Goal: Transaction & Acquisition: Purchase product/service

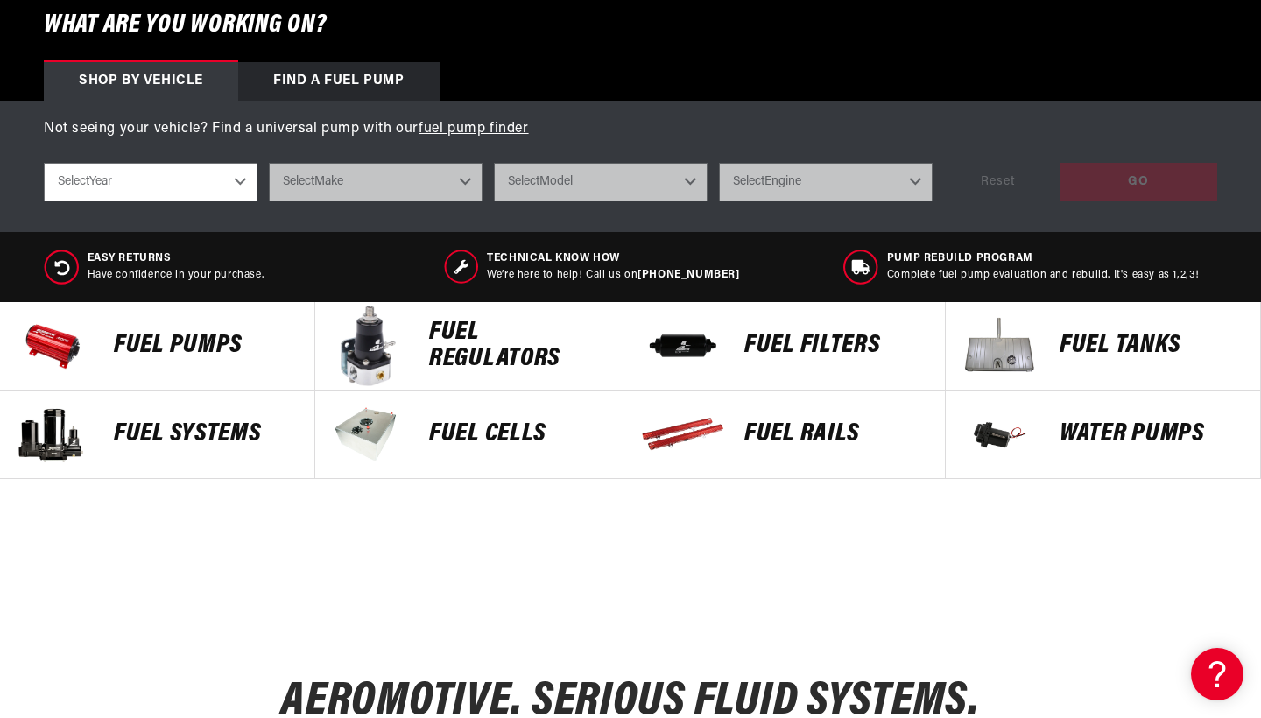
click at [1105, 347] on p "Fuel Tanks" at bounding box center [1151, 346] width 183 height 26
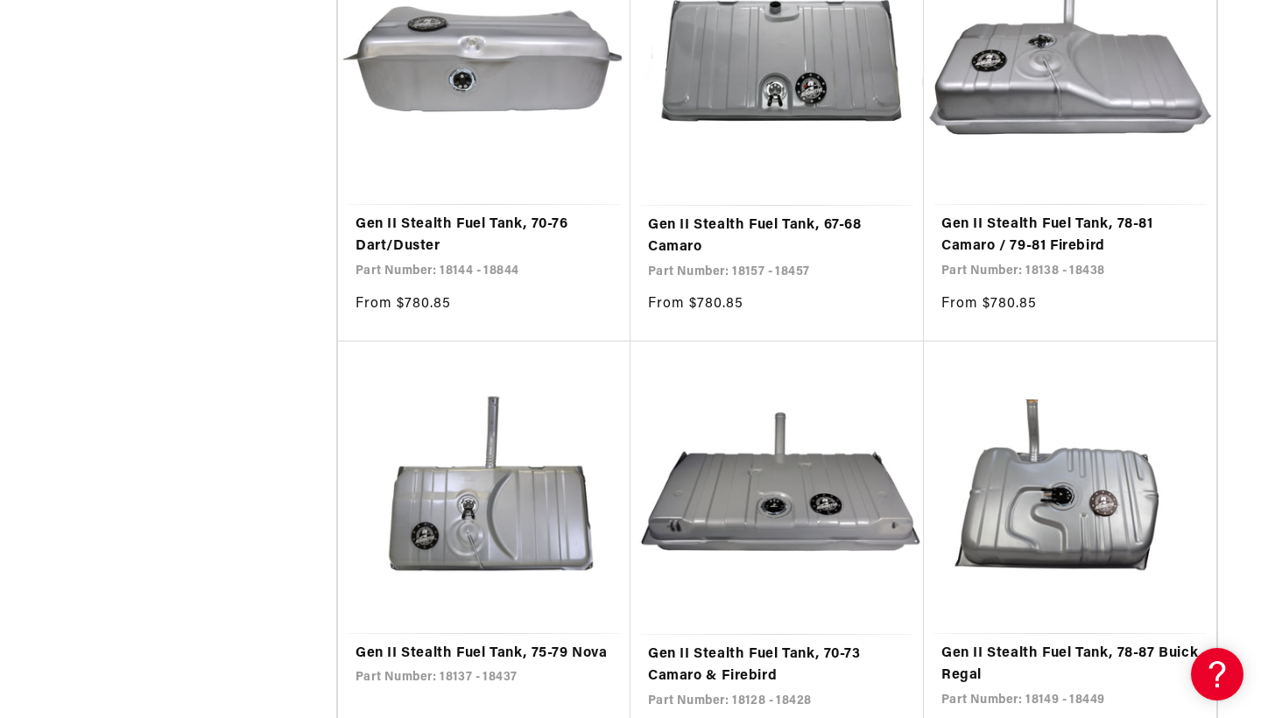
scroll to position [5802, 0]
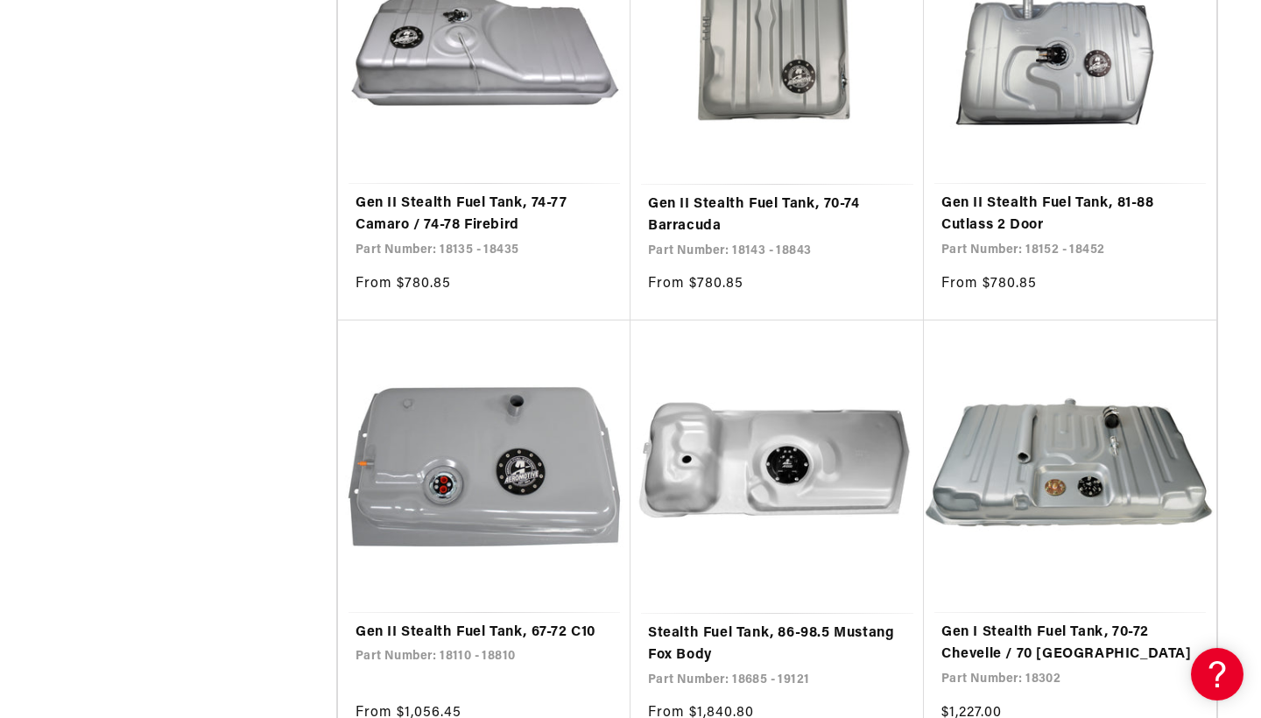
scroll to position [7992, 0]
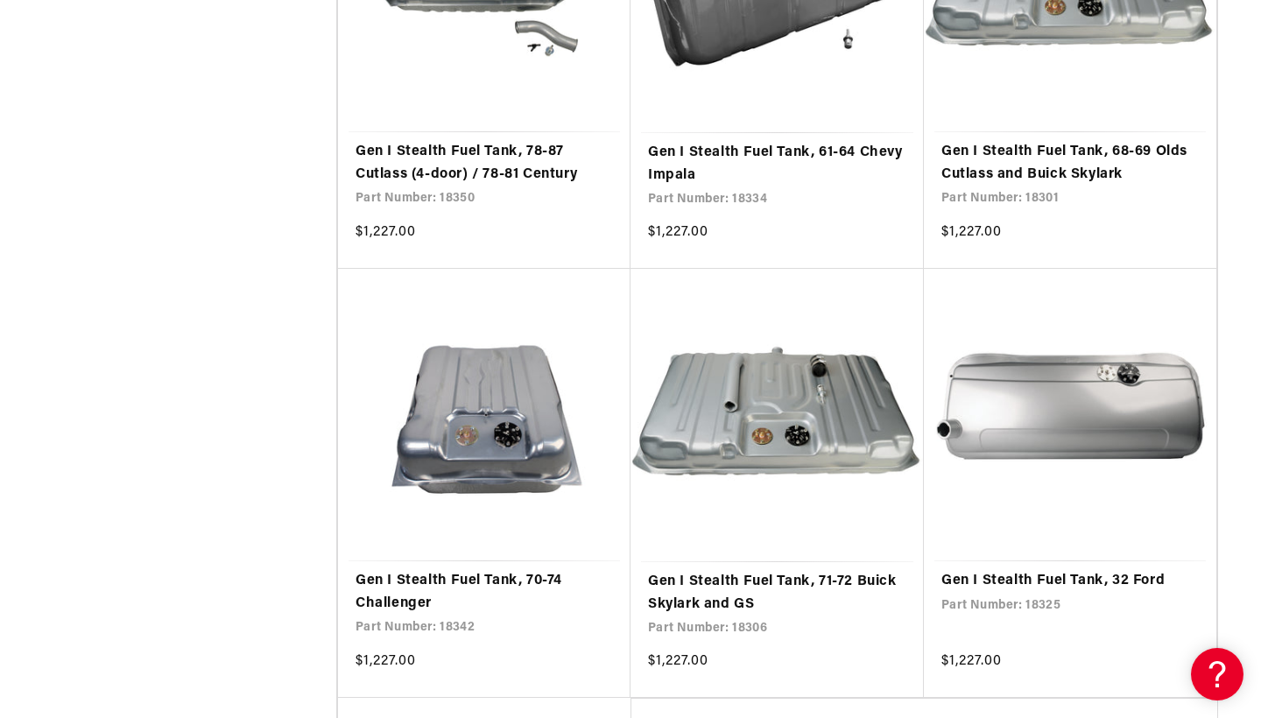
scroll to position [13791, 0]
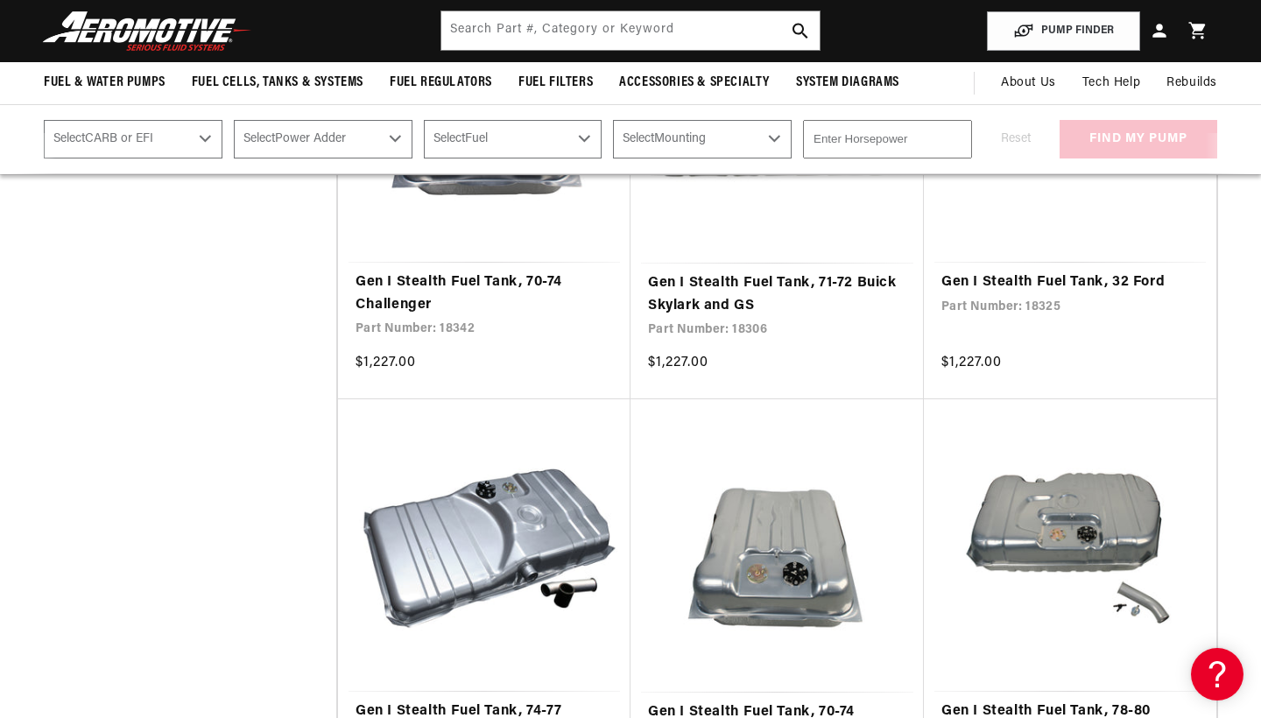
scroll to position [13928, 0]
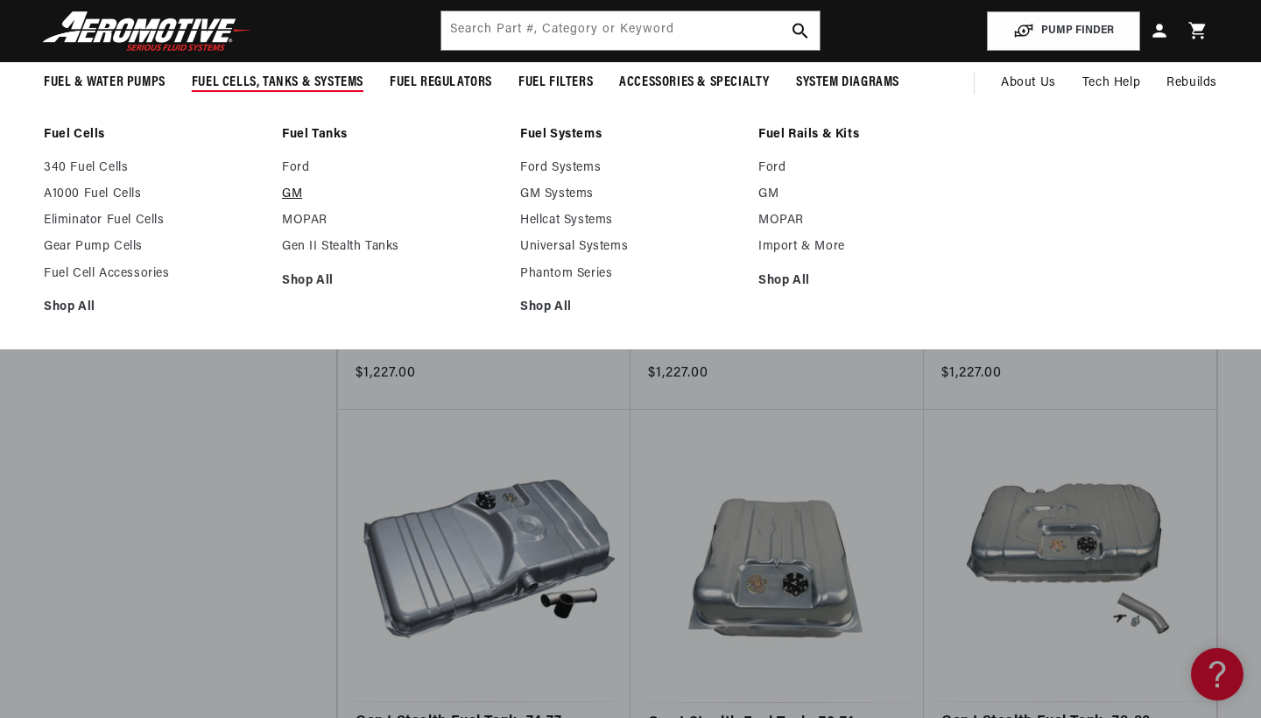
click at [293, 196] on link "GM" at bounding box center [392, 195] width 221 height 16
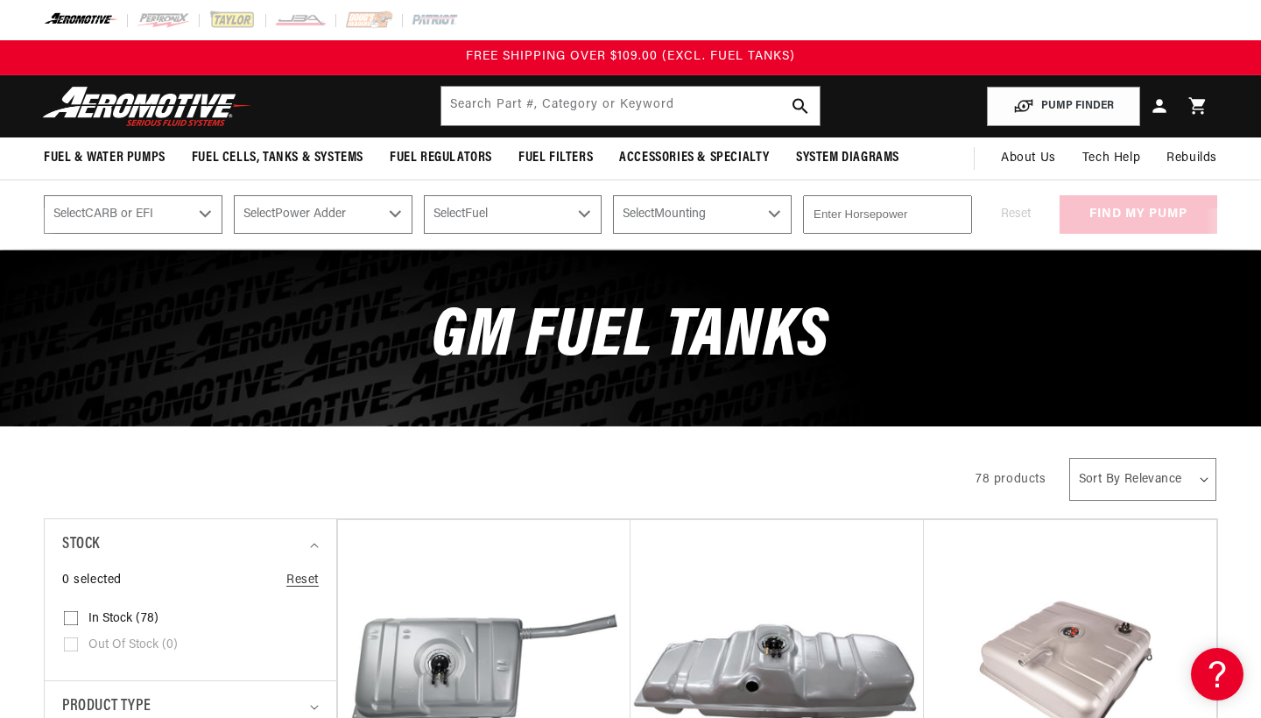
select select "Fuel-Injected"
select select "No-Naturally-Aspirated"
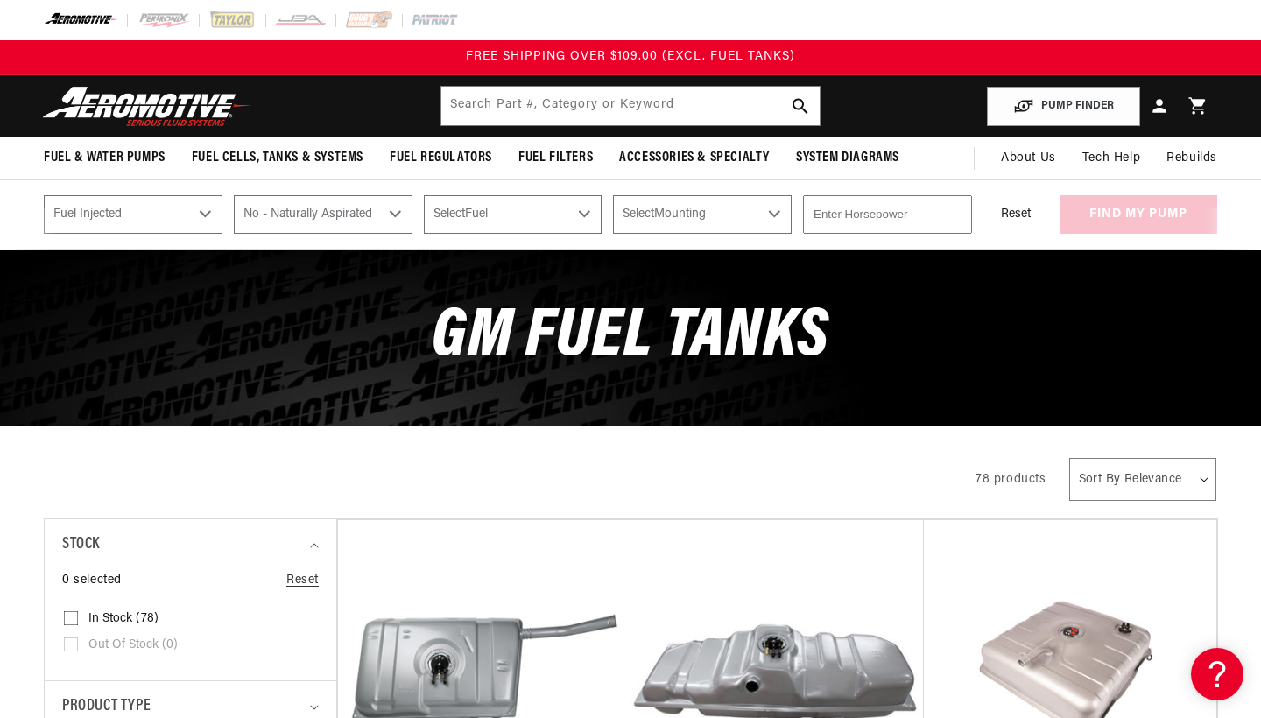
select select "Gas"
select select "In-Tank"
type input "-1"
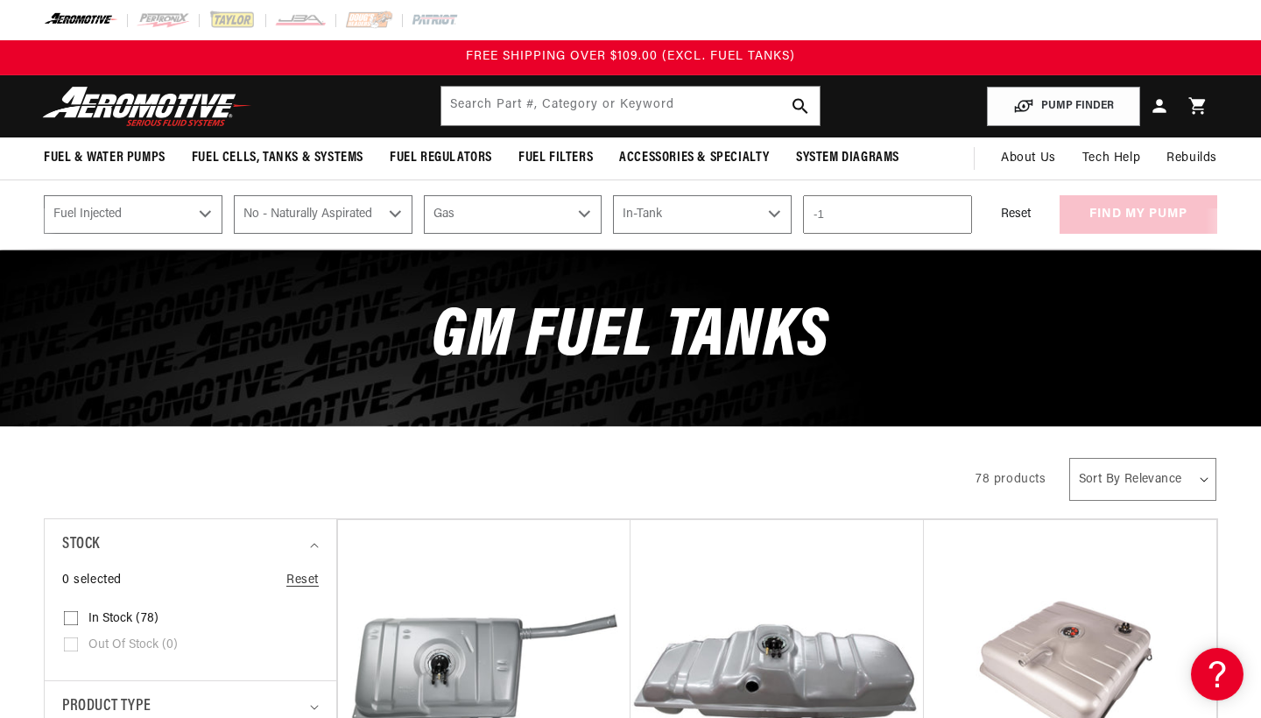
click at [960, 215] on input "-1" at bounding box center [887, 214] width 169 height 39
click at [161, 113] on img at bounding box center [147, 106] width 219 height 41
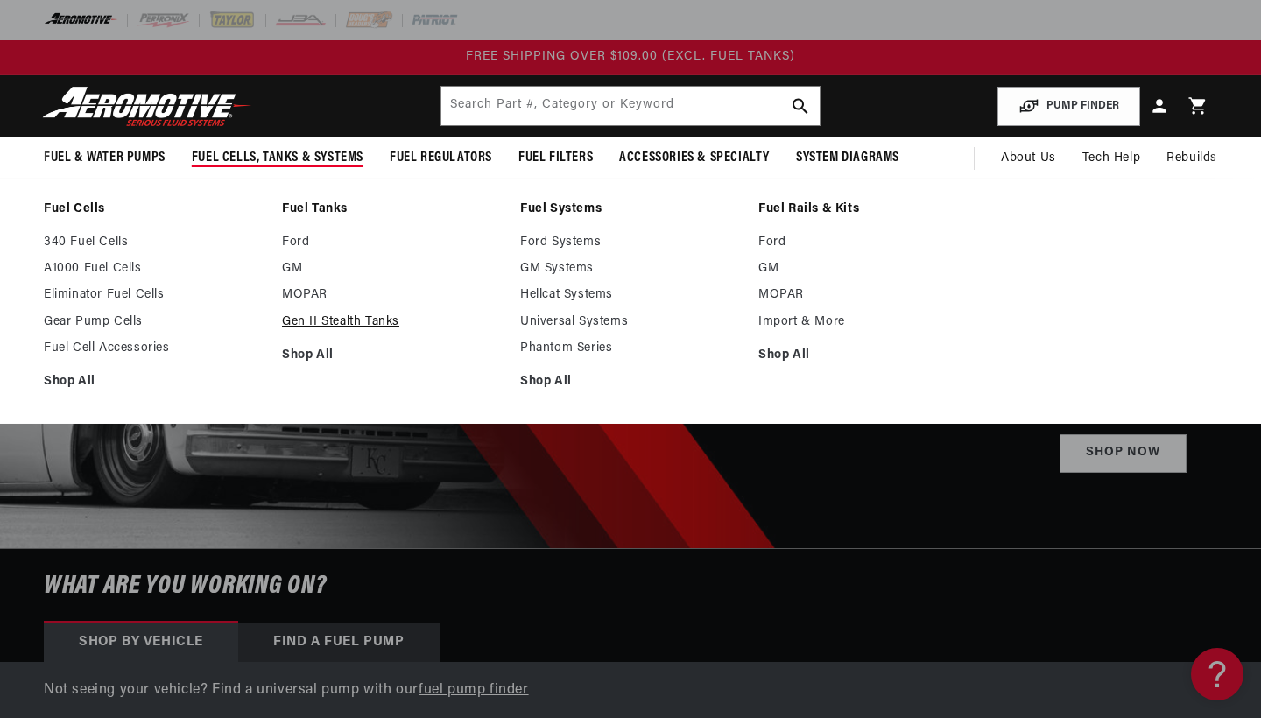
click at [325, 322] on link "Gen II Stealth Tanks" at bounding box center [392, 322] width 221 height 16
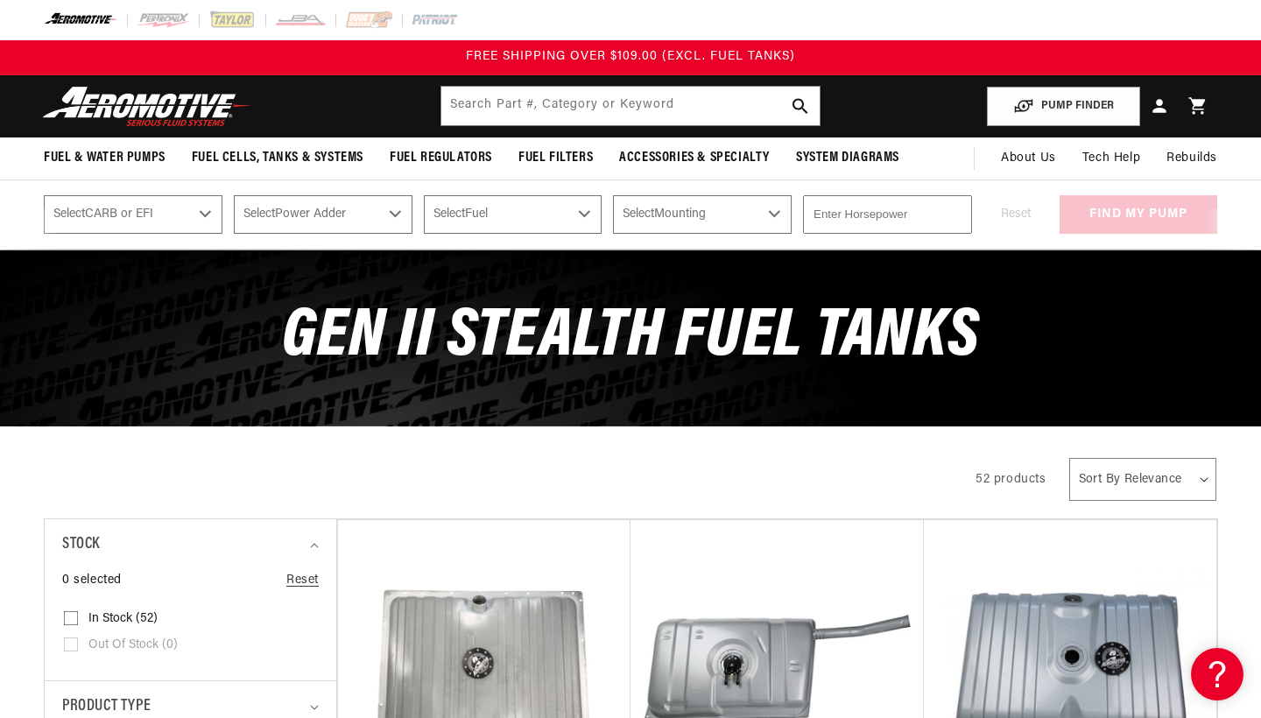
click at [328, 467] on div "All Products" at bounding box center [494, 477] width 901 height 49
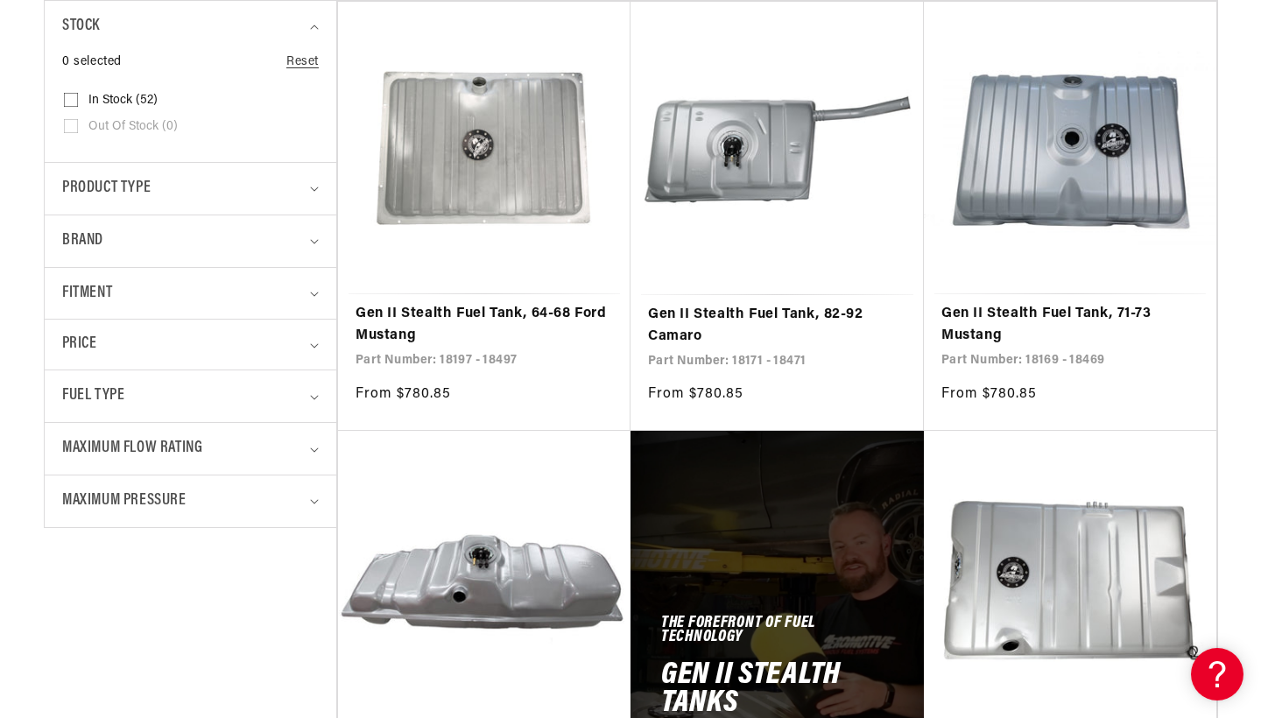
scroll to position [549, 0]
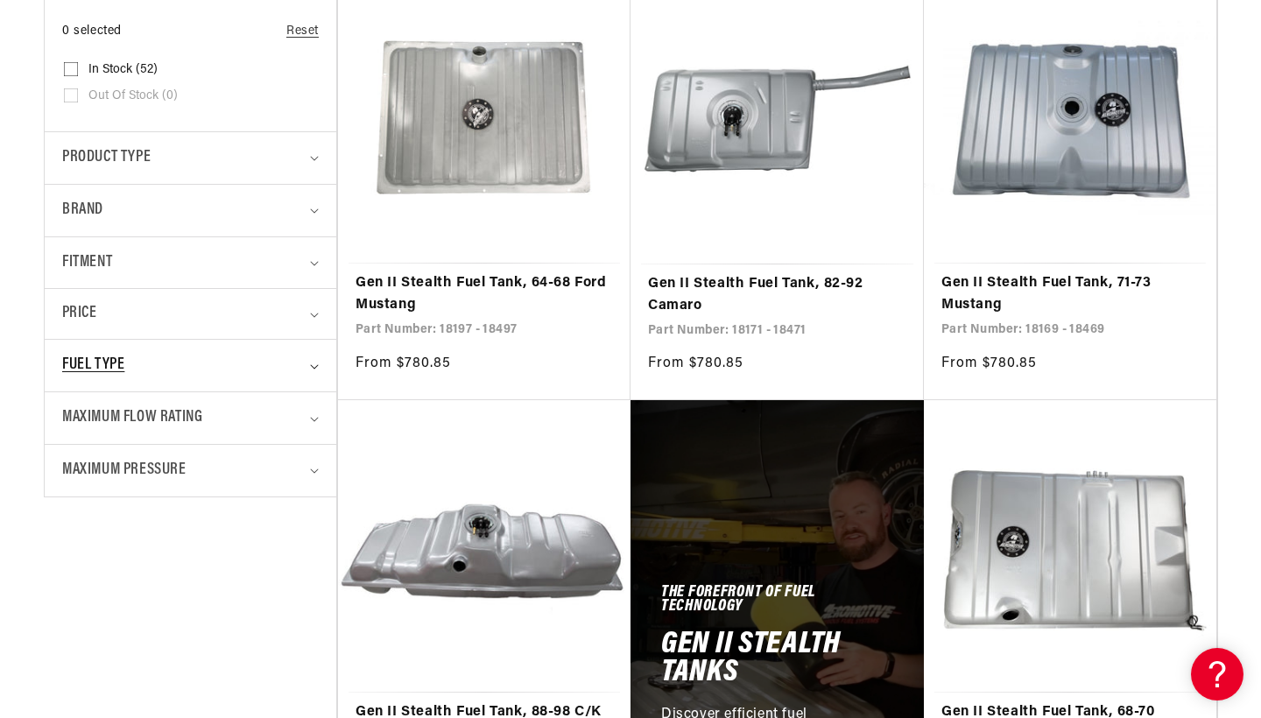
click at [122, 361] on span "Fuel Type" at bounding box center [93, 365] width 62 height 25
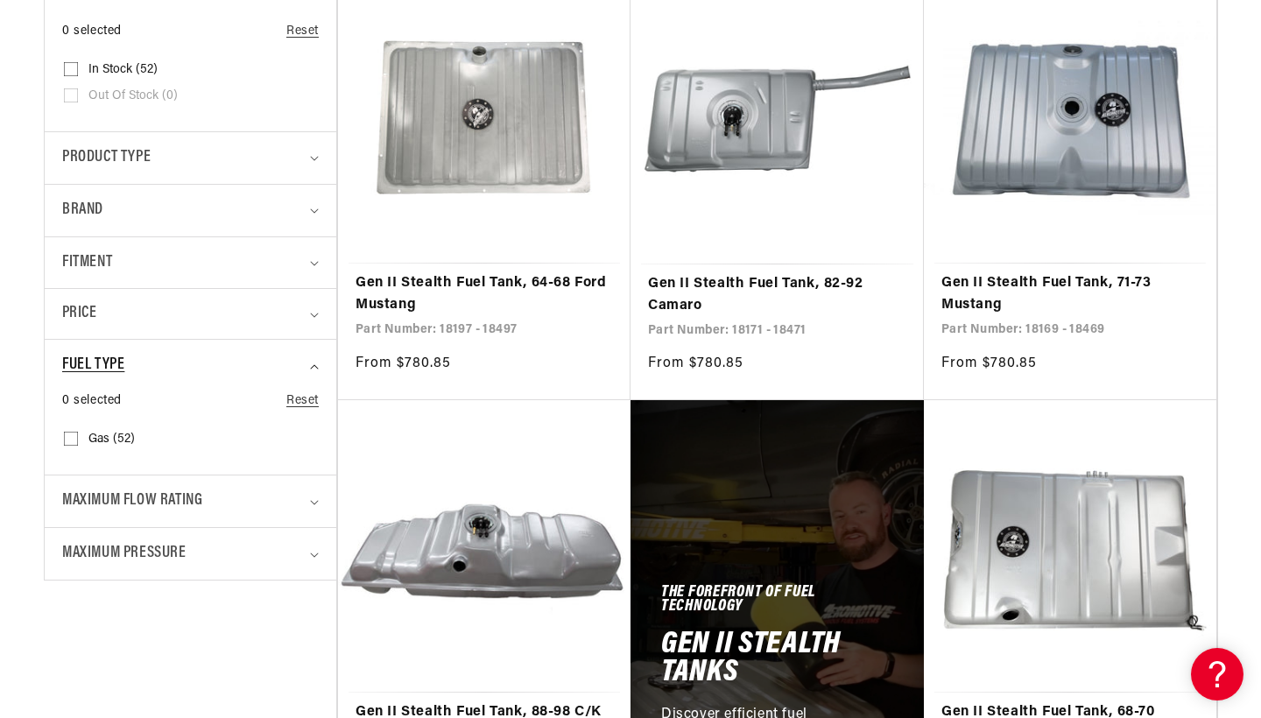
click at [122, 361] on span "Fuel Type" at bounding box center [93, 365] width 62 height 25
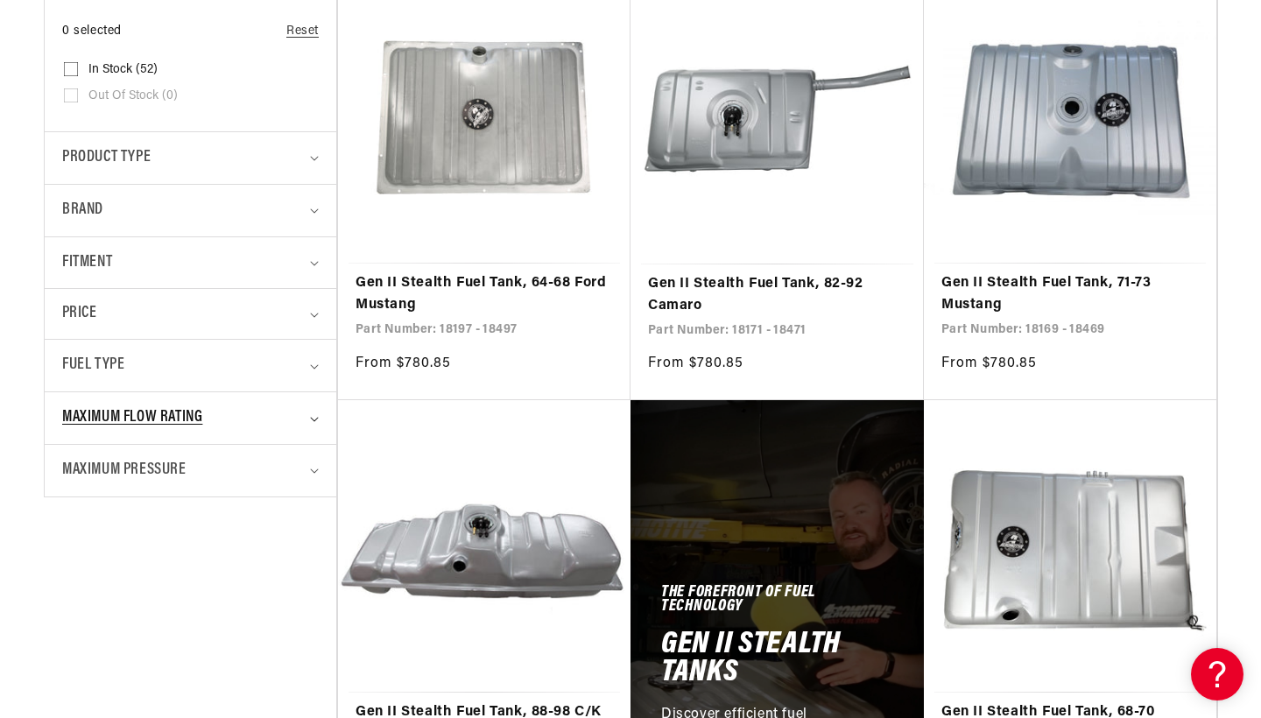
click at [130, 419] on span "Maximum Flow Rating" at bounding box center [132, 417] width 140 height 25
click at [134, 466] on span "Maximum Pressure" at bounding box center [124, 470] width 124 height 25
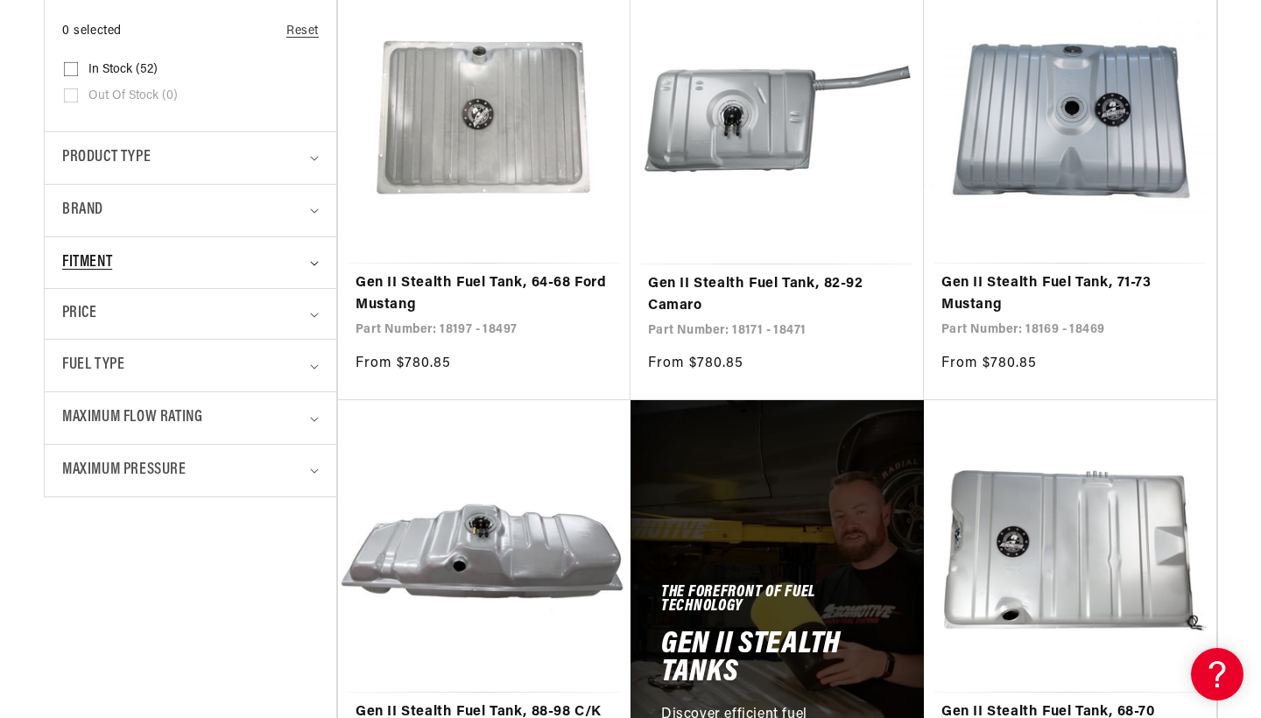
click at [102, 262] on span "Fitment" at bounding box center [87, 262] width 50 height 25
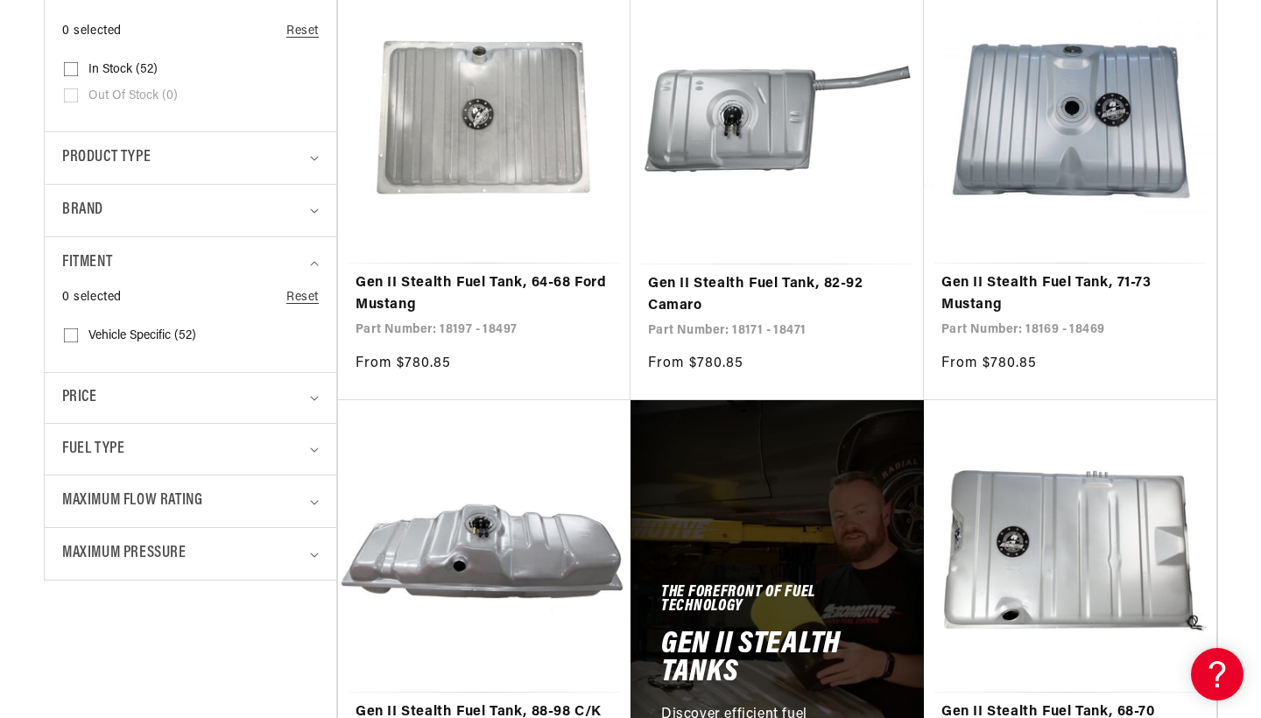
click at [71, 333] on input "Vehicle Specific (52) Vehicle Specific (52 products)" at bounding box center [71, 339] width 14 height 14
checkbox input "true"
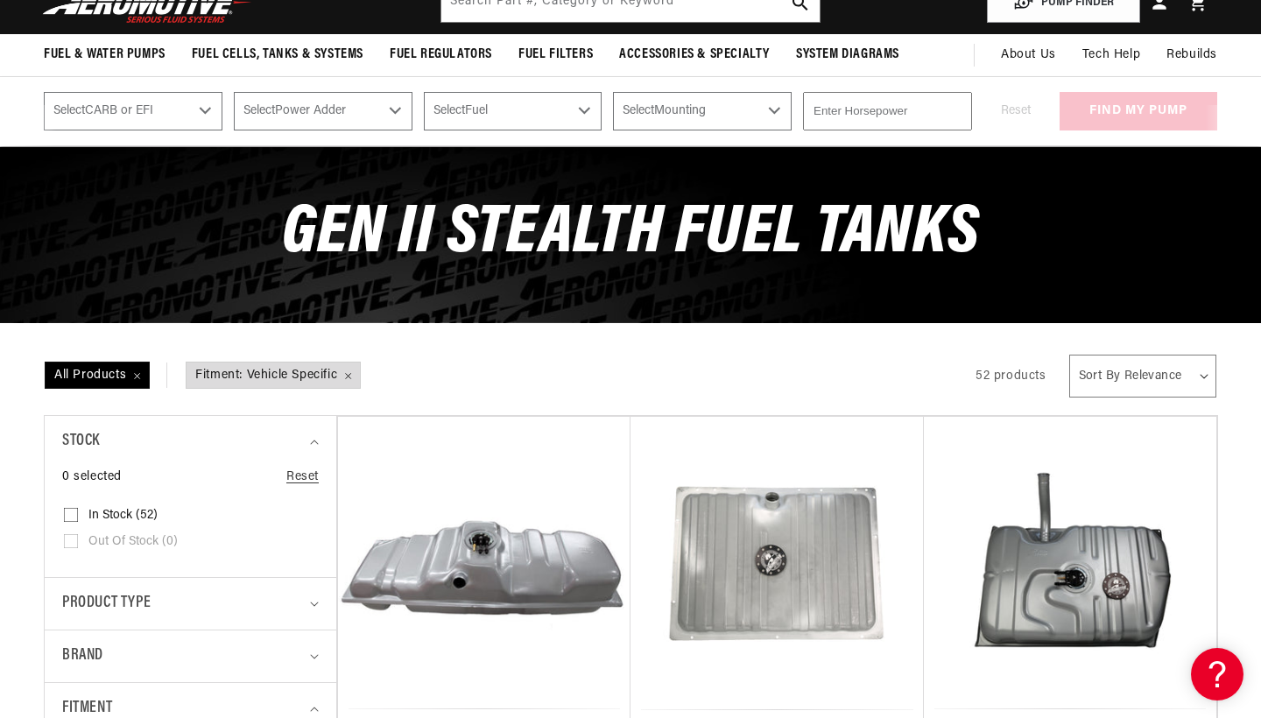
scroll to position [35, 0]
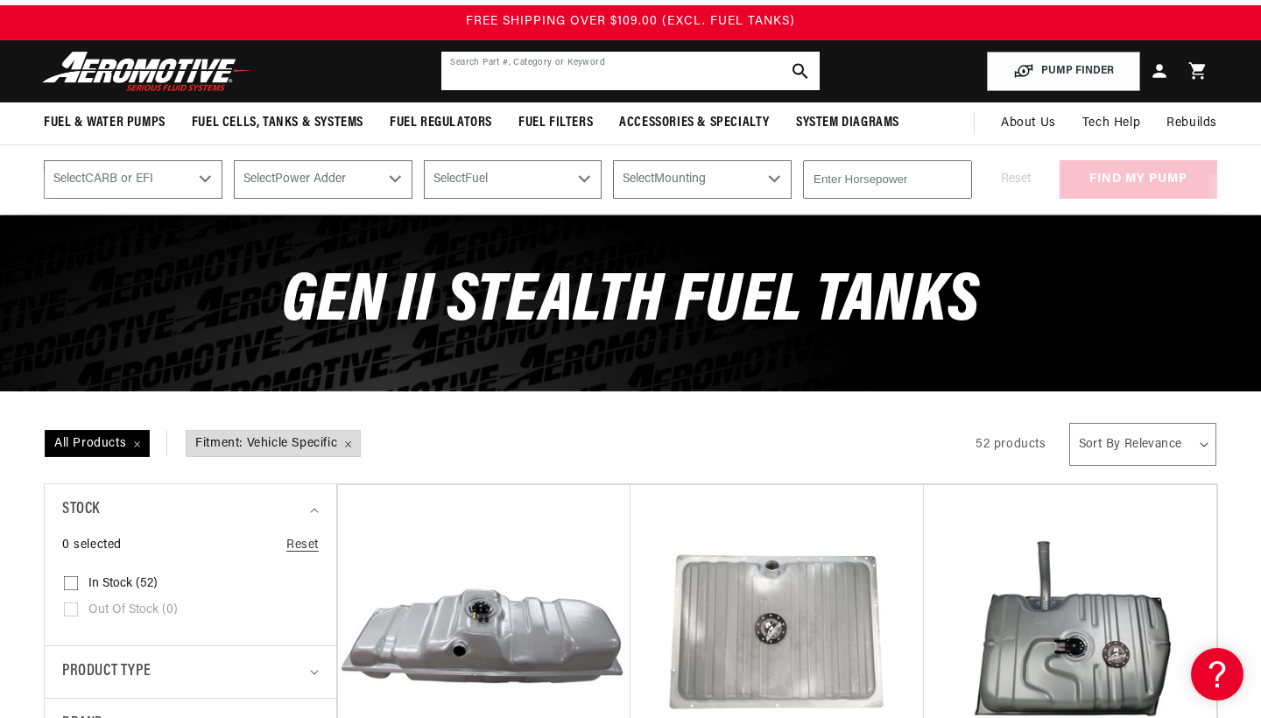
click at [696, 68] on input "text" at bounding box center [629, 71] width 377 height 39
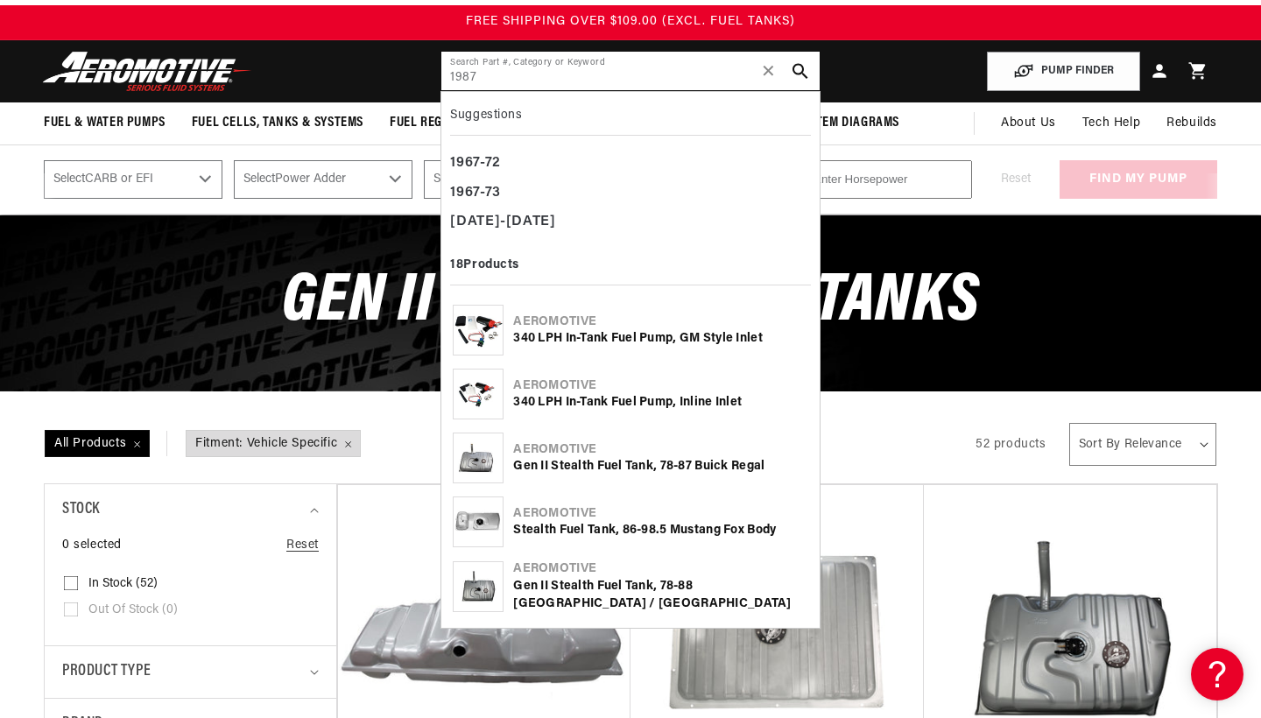
type input "1987"
click at [684, 462] on div "Gen II Stealth Fuel Tank, 78-87 Buick Regal" at bounding box center [660, 467] width 294 height 18
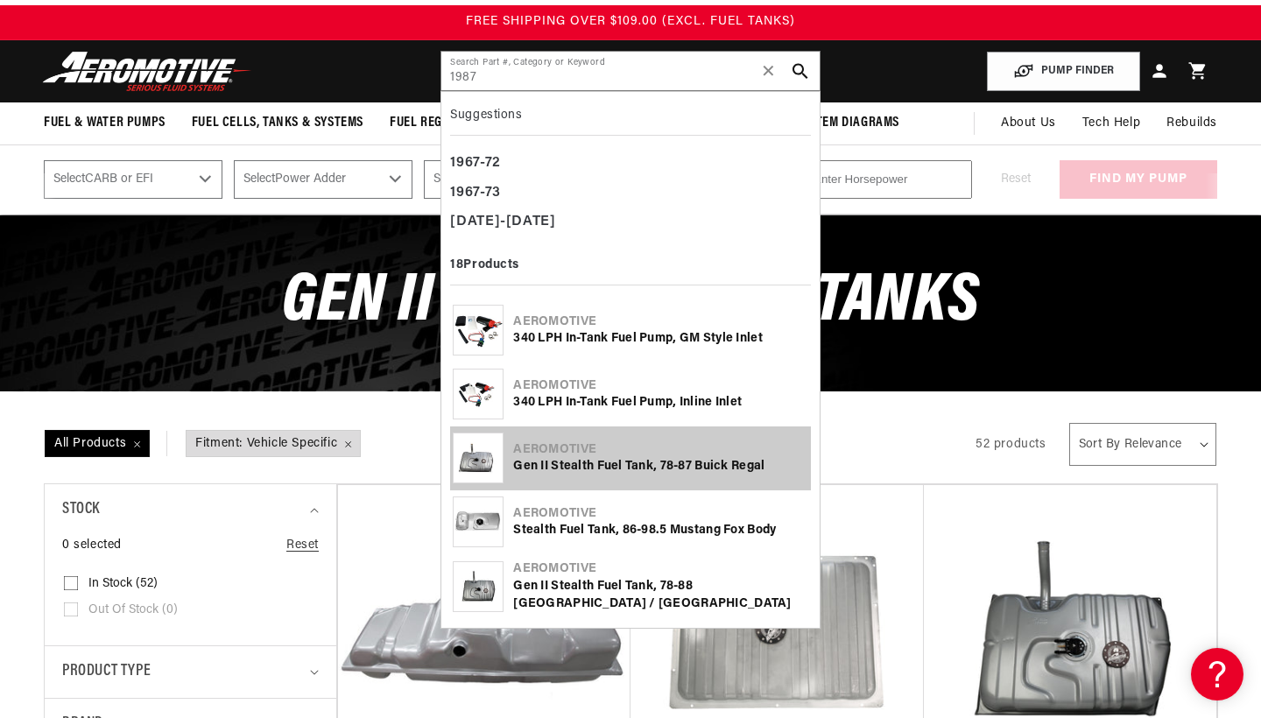
scroll to position [0, 0]
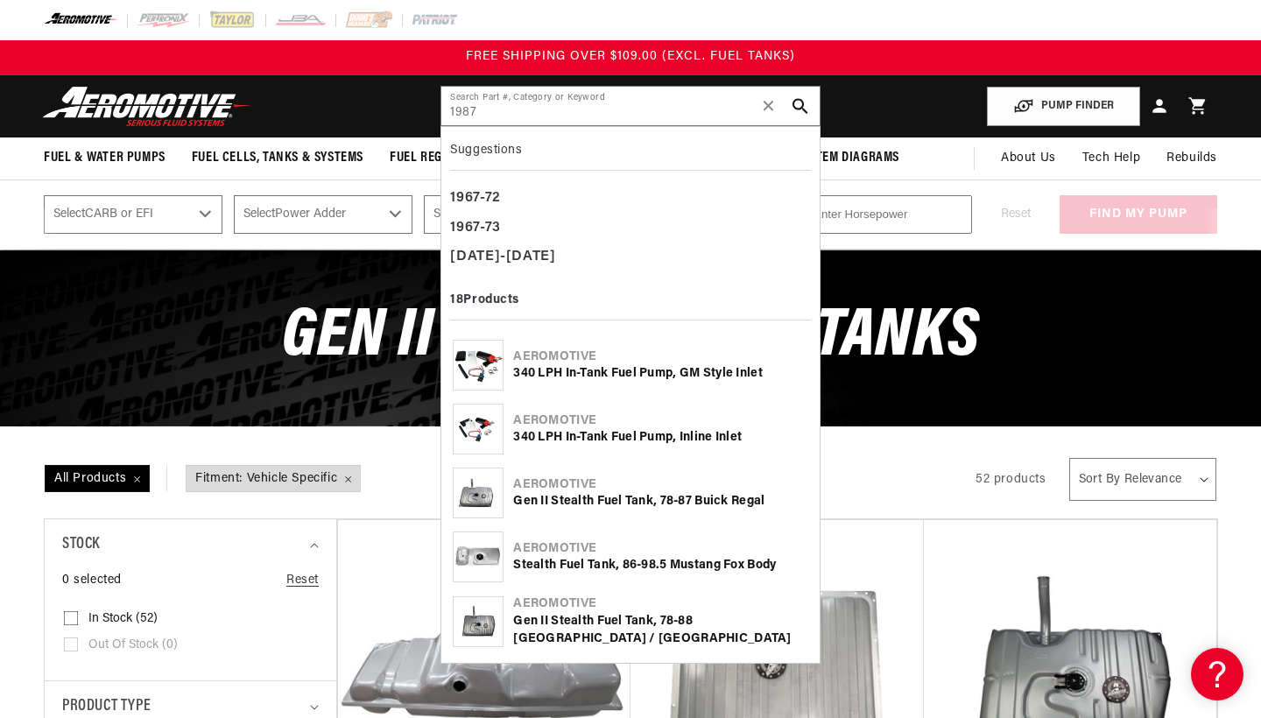
click at [567, 617] on div "Gen II Stealth Fuel Tank, 78-88 [GEOGRAPHIC_DATA] / [GEOGRAPHIC_DATA]" at bounding box center [660, 630] width 294 height 34
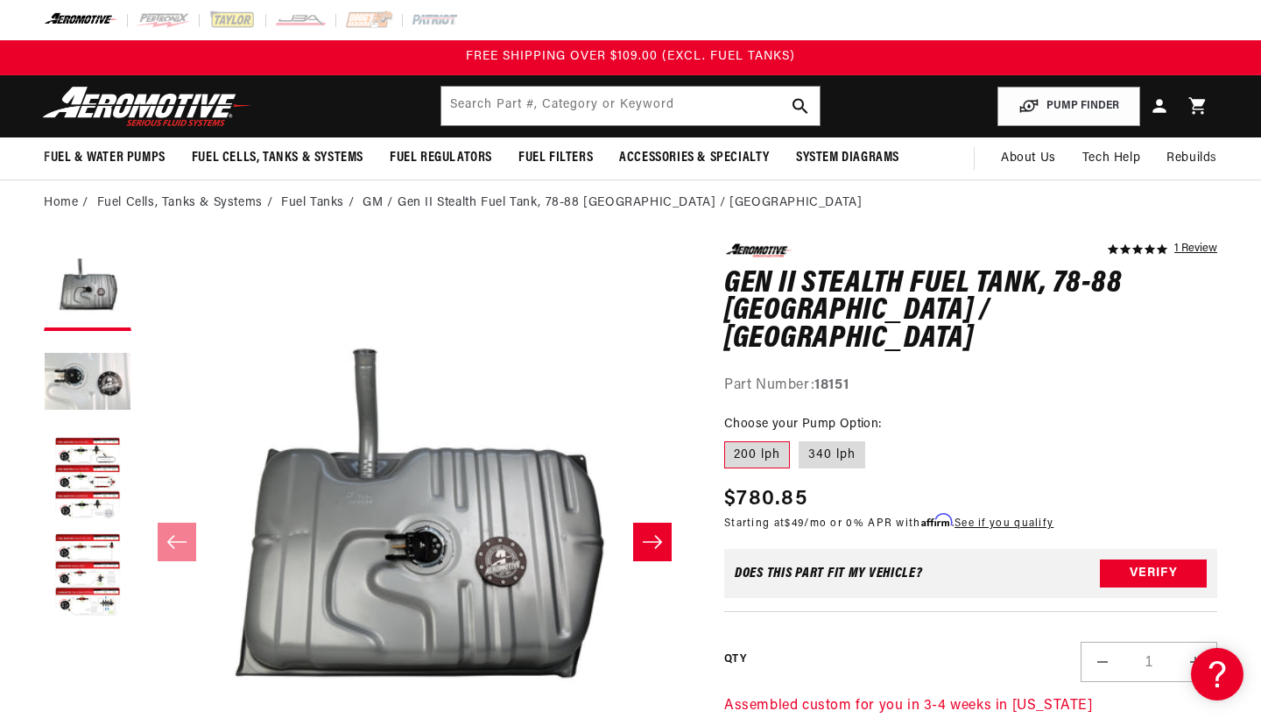
click at [652, 539] on icon "Slide right" at bounding box center [652, 542] width 21 height 18
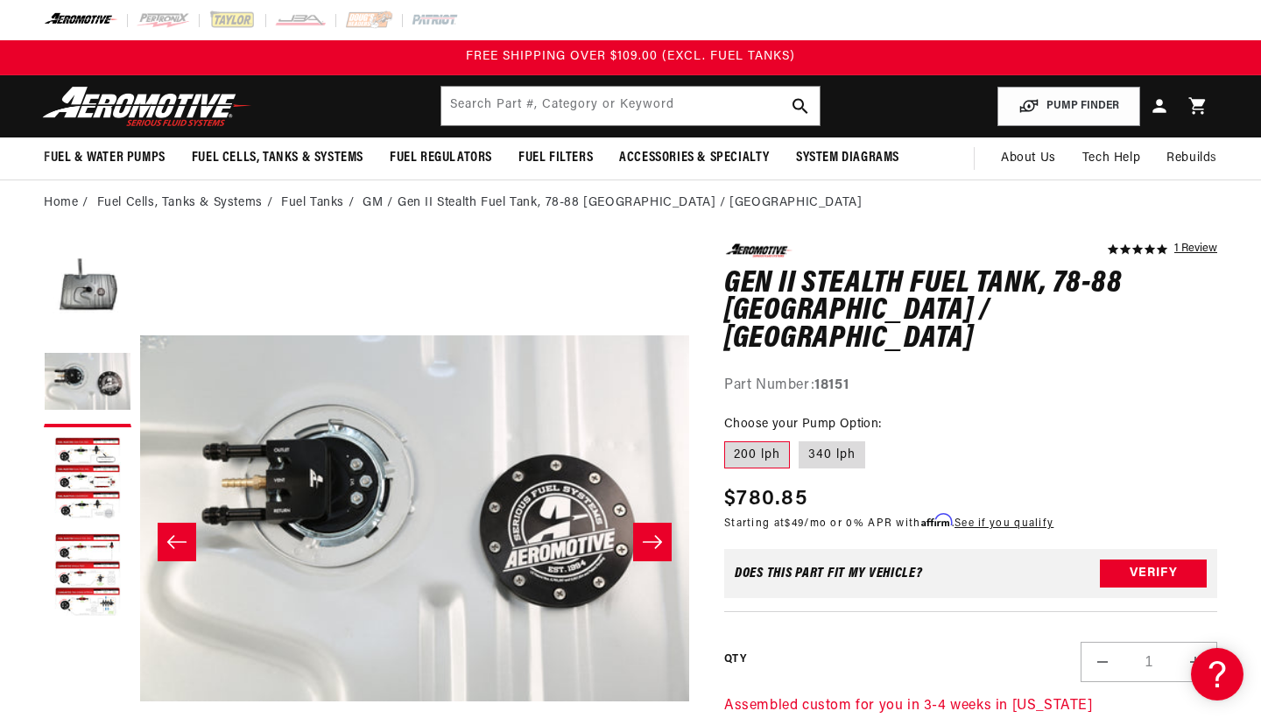
click at [652, 539] on icon "Slide right" at bounding box center [652, 542] width 21 height 18
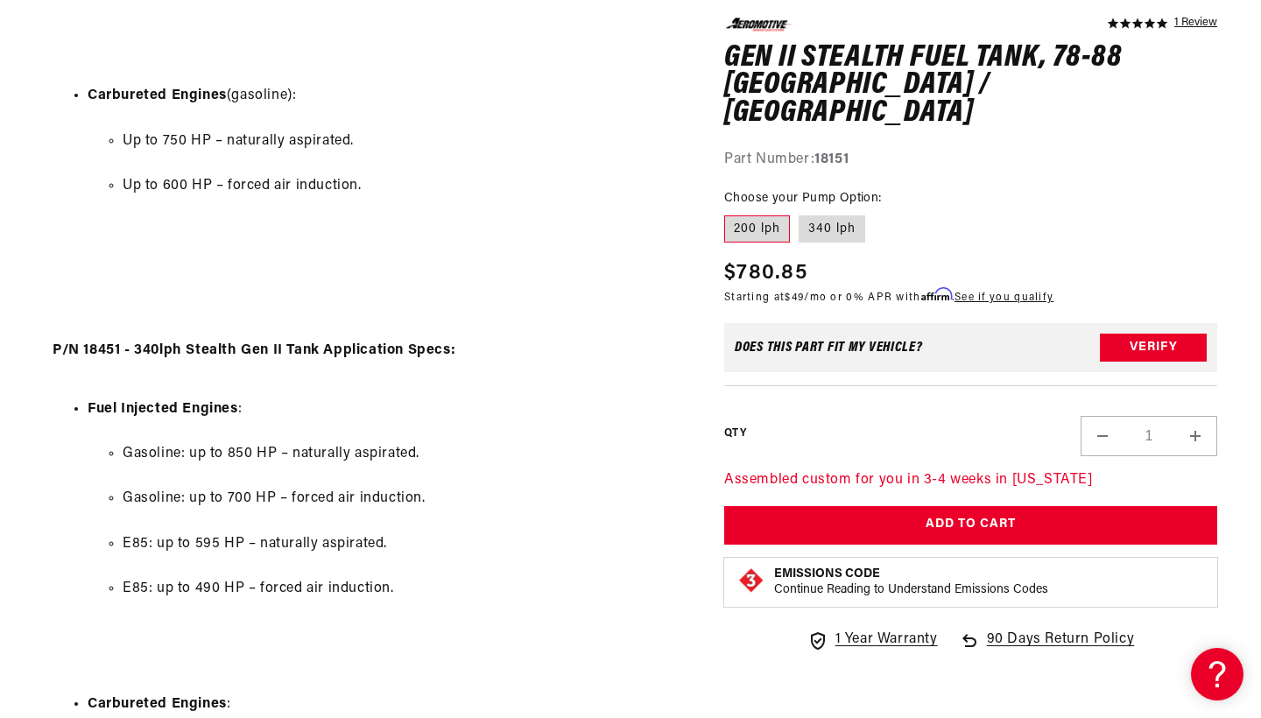
scroll to position [1779, 0]
